Goal: Transaction & Acquisition: Download file/media

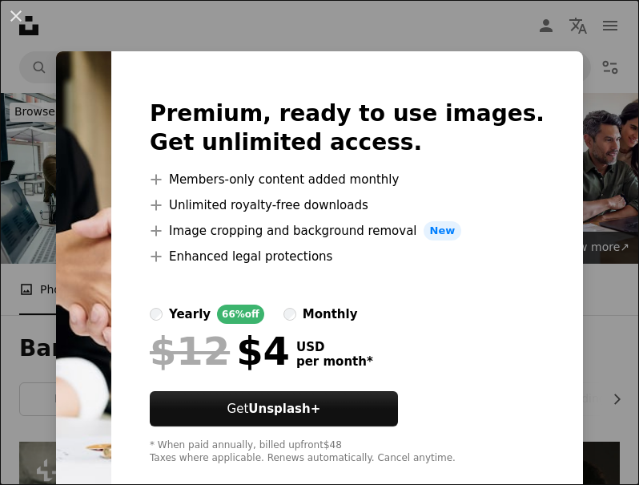
scroll to position [1695, 0]
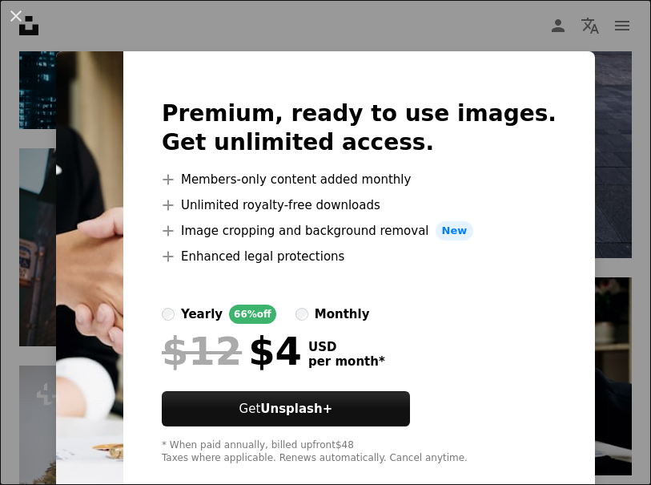
click at [606, 404] on div "An X shape Premium, ready to use images. Get unlimited access. A plus sign Memb…" at bounding box center [325, 242] width 651 height 485
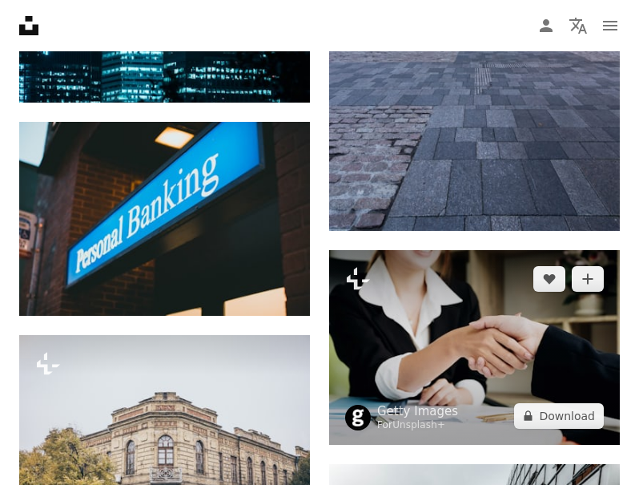
click at [562, 385] on img at bounding box center [474, 347] width 291 height 194
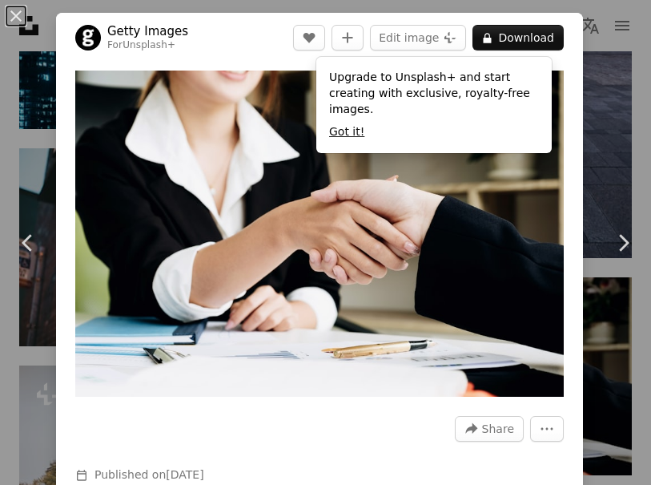
click at [359, 124] on button "Got it!" at bounding box center [346, 132] width 35 height 16
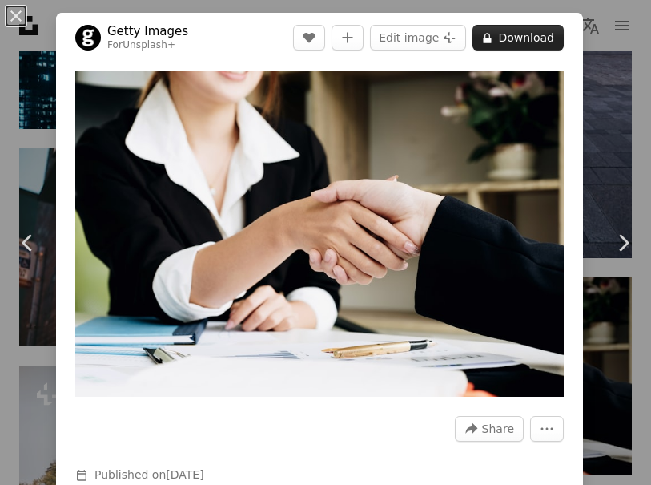
click at [544, 34] on button "A lock Download" at bounding box center [518, 38] width 91 height 26
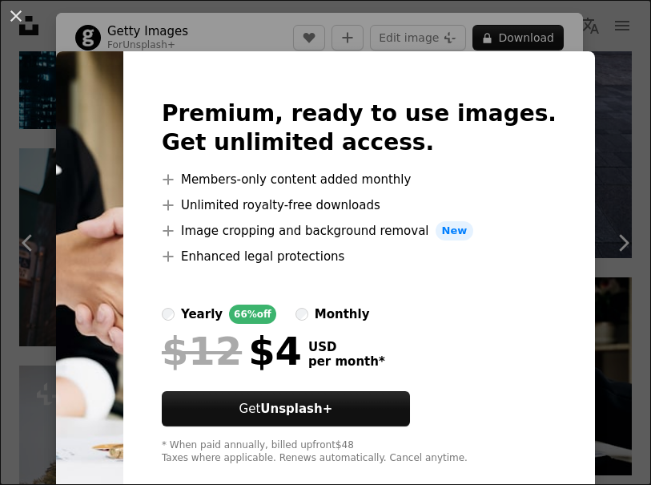
click at [592, 147] on div "An X shape Premium, ready to use images. Get unlimited access. A plus sign Memb…" at bounding box center [325, 242] width 651 height 485
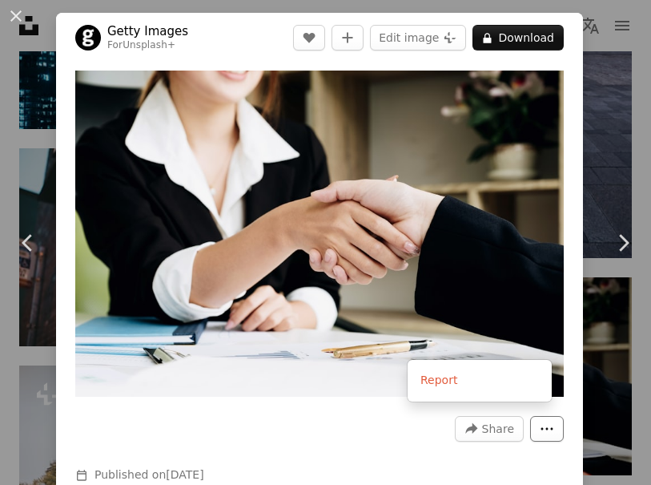
click at [540, 421] on icon "More Actions" at bounding box center [547, 428] width 14 height 14
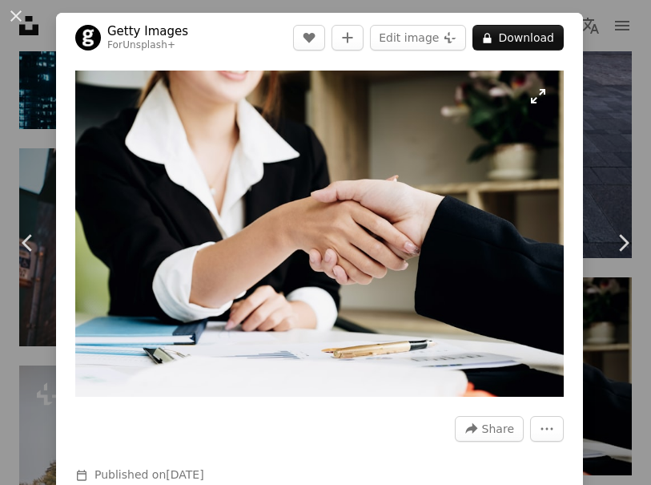
click at [487, 237] on img "Zoom in on this image" at bounding box center [319, 233] width 489 height 326
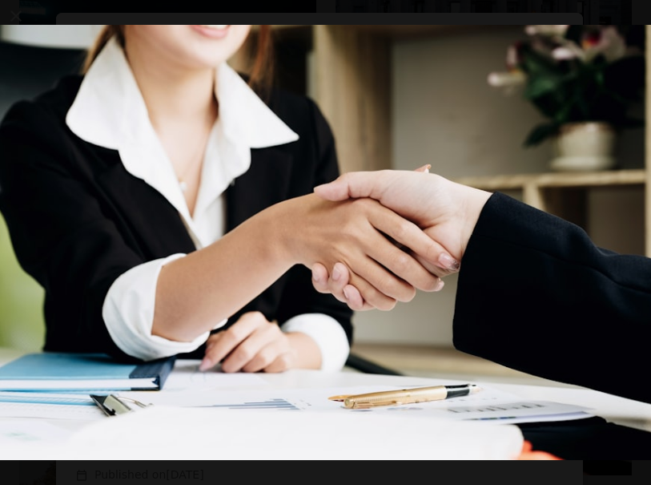
click at [638, 326] on html "Unsplash logo Unsplash Home A photo Pen Tool A compass A stack of folders Downl…" at bounding box center [325, 271] width 651 height 3933
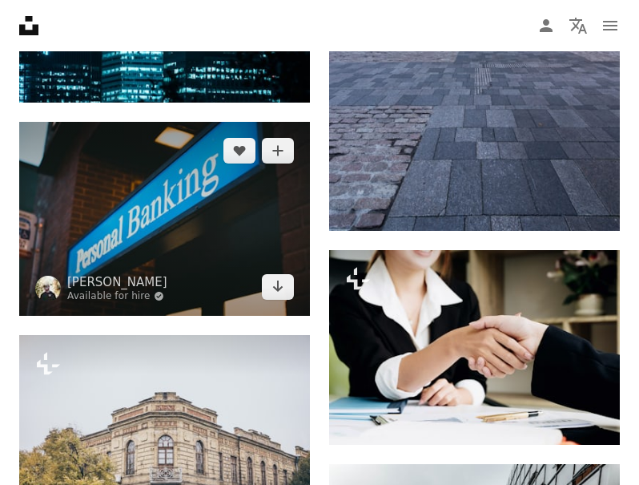
click at [235, 243] on img at bounding box center [164, 219] width 291 height 194
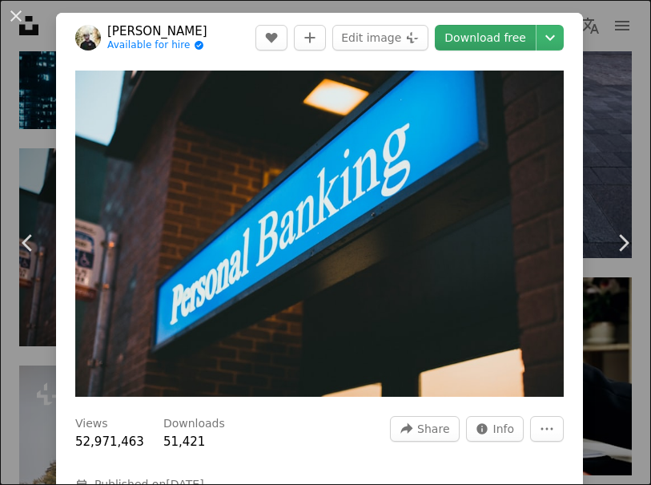
click at [465, 41] on link "Download free" at bounding box center [485, 38] width 101 height 26
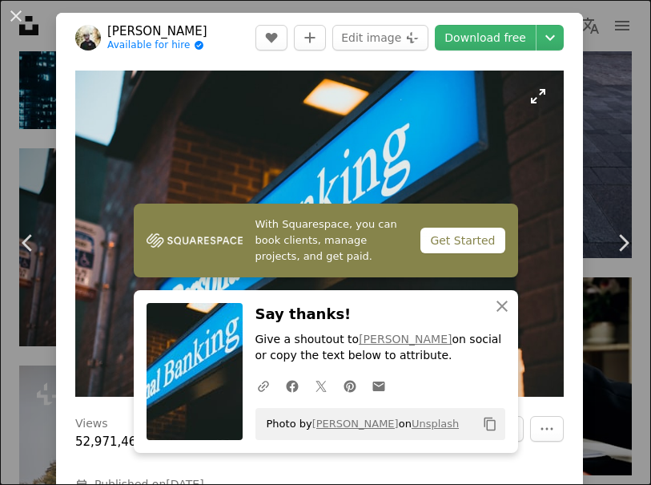
click at [442, 119] on img "Zoom in on this image" at bounding box center [319, 233] width 489 height 326
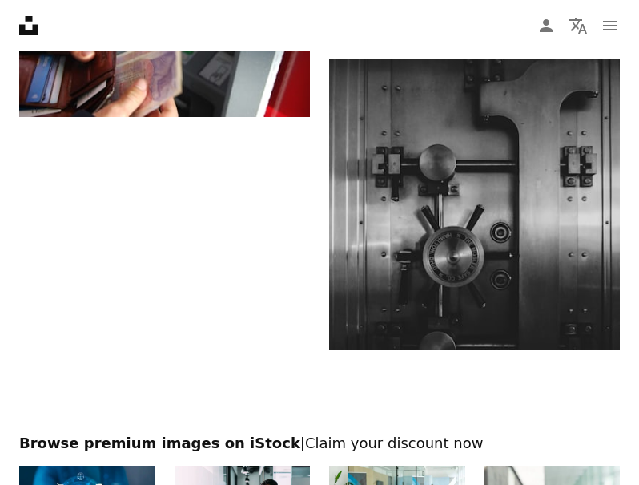
scroll to position [3389, 0]
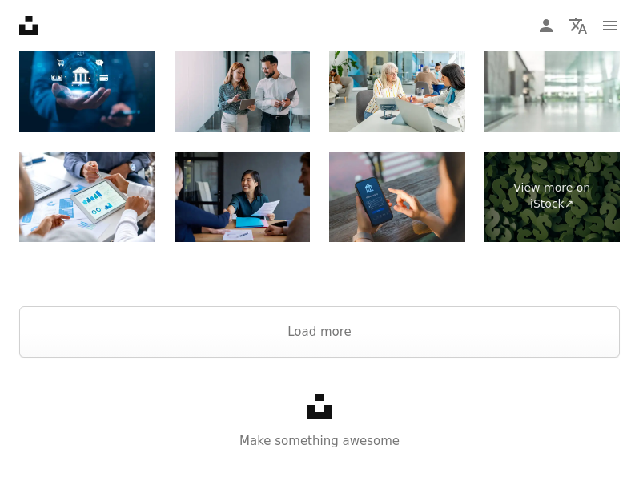
click at [276, 114] on img at bounding box center [243, 87] width 136 height 91
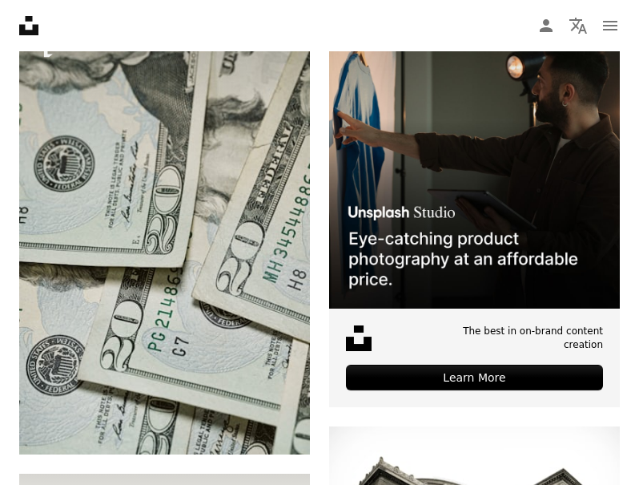
scroll to position [0, 0]
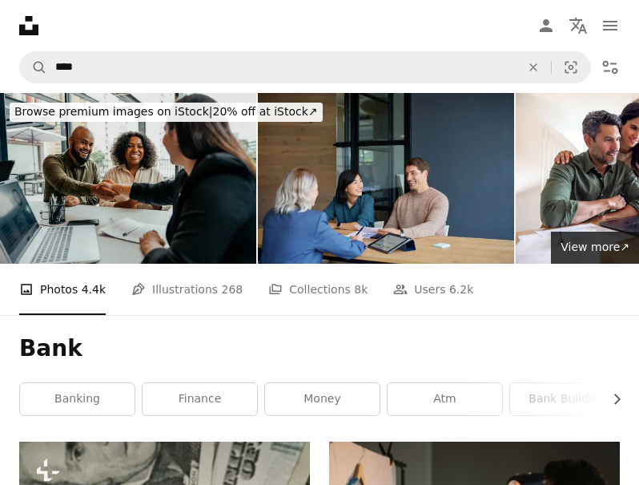
click at [231, 165] on img at bounding box center [128, 178] width 256 height 171
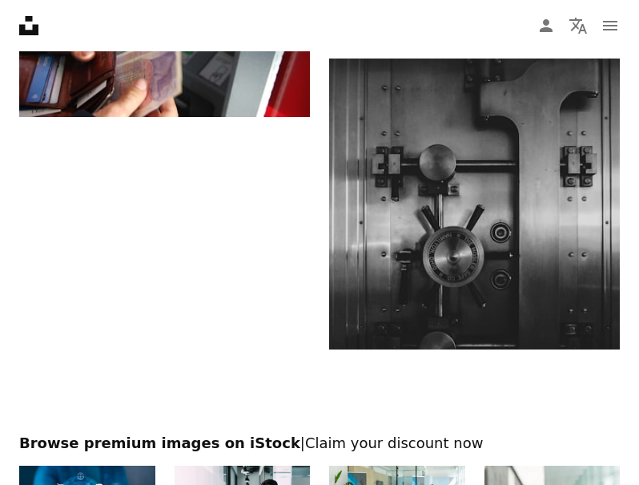
scroll to position [3389, 0]
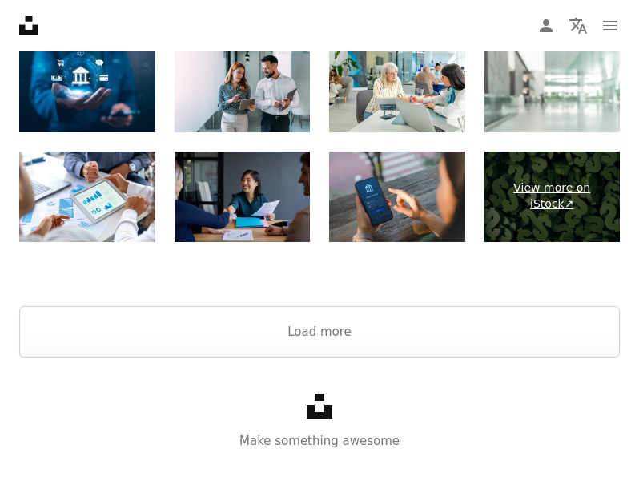
click at [535, 191] on link "View more on iStock ↗" at bounding box center [553, 196] width 136 height 91
